Goal: Transaction & Acquisition: Purchase product/service

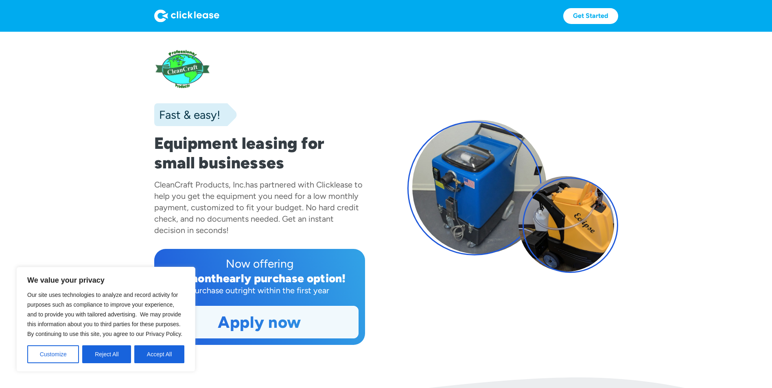
click at [222, 331] on link "Apply now" at bounding box center [259, 323] width 197 height 32
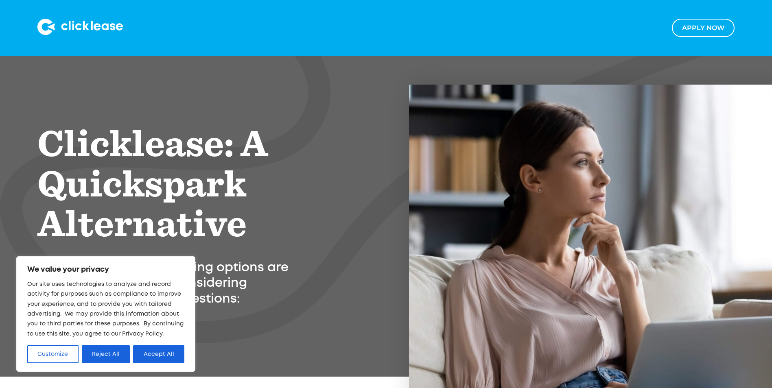
click at [320, 228] on h1 "Clicklease: A Quickspark Alternative" at bounding box center [211, 185] width 349 height 121
click at [143, 350] on button "Accept All" at bounding box center [158, 355] width 51 height 18
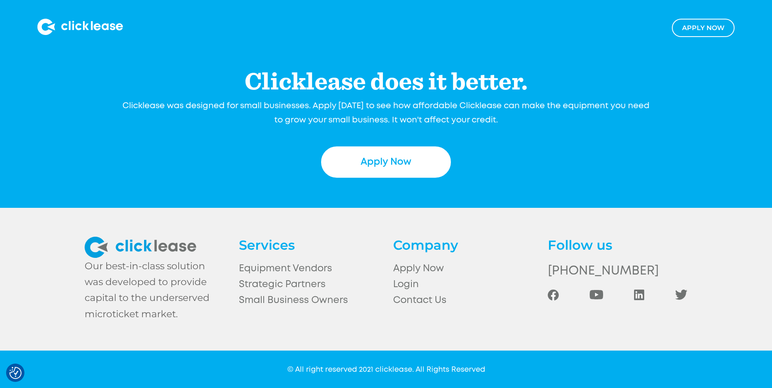
scroll to position [1480, 0]
